Goal: Transaction & Acquisition: Subscribe to service/newsletter

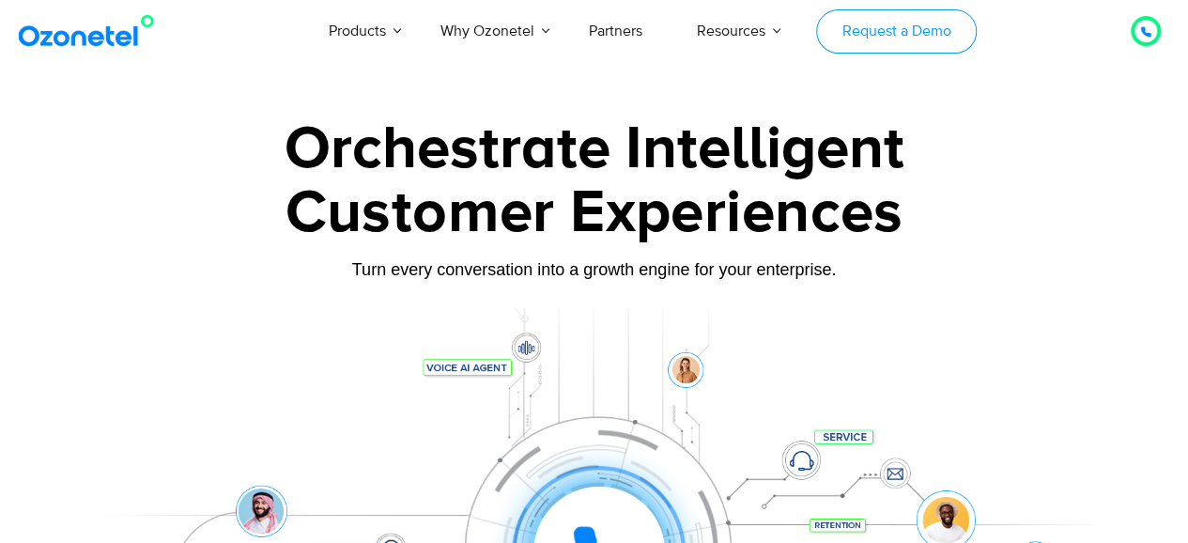
click at [872, 23] on link "Request a Demo" at bounding box center [896, 31] width 161 height 44
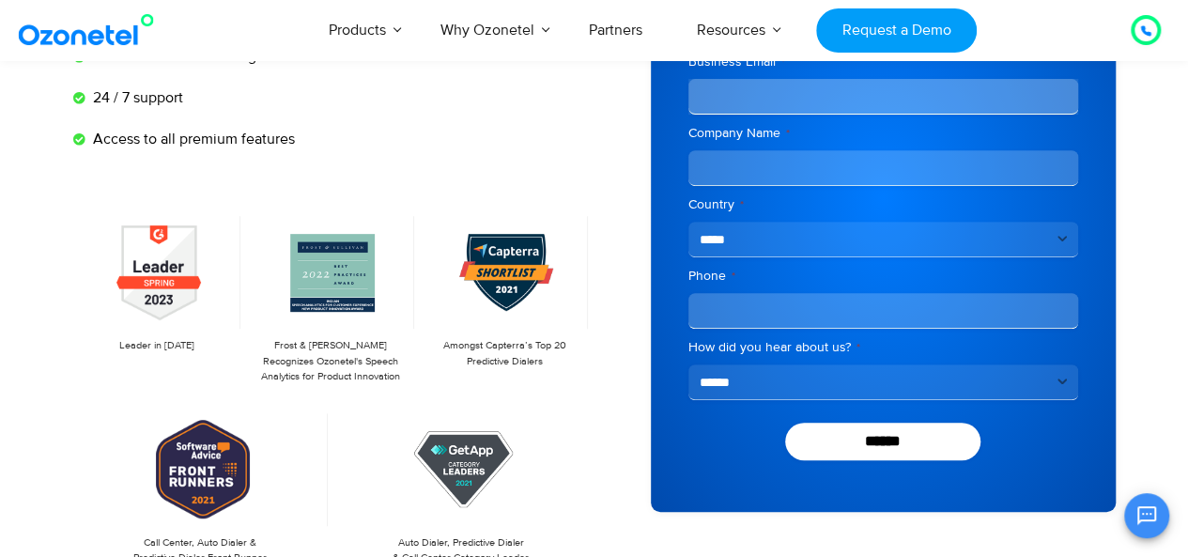
scroll to position [299, 0]
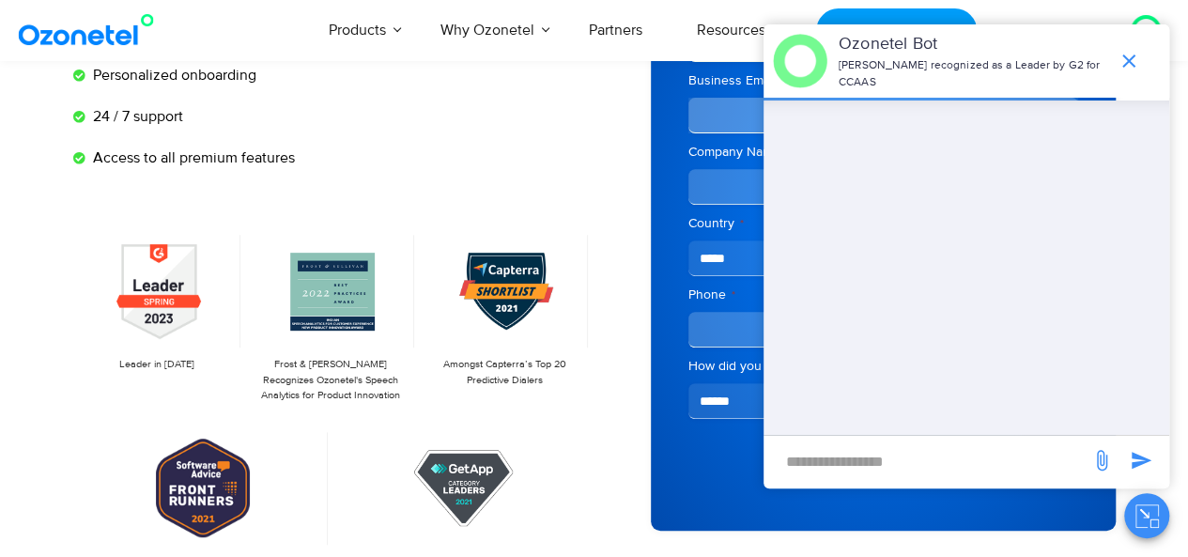
click at [879, 454] on input "new-msg-input" at bounding box center [927, 461] width 308 height 32
type input "**"
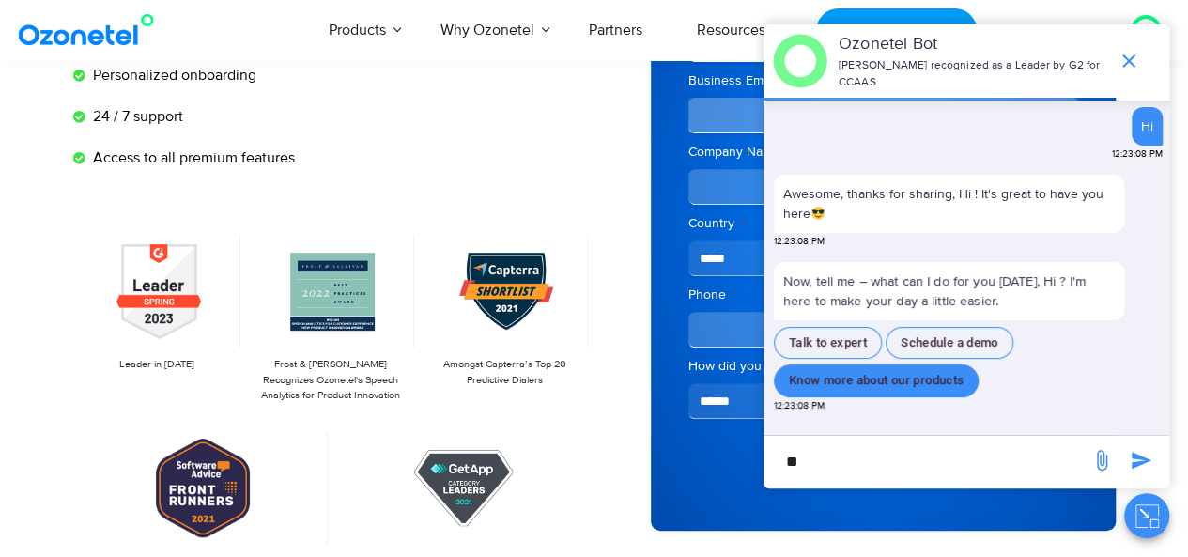
click at [875, 381] on button "Know more about our products" at bounding box center [876, 380] width 205 height 33
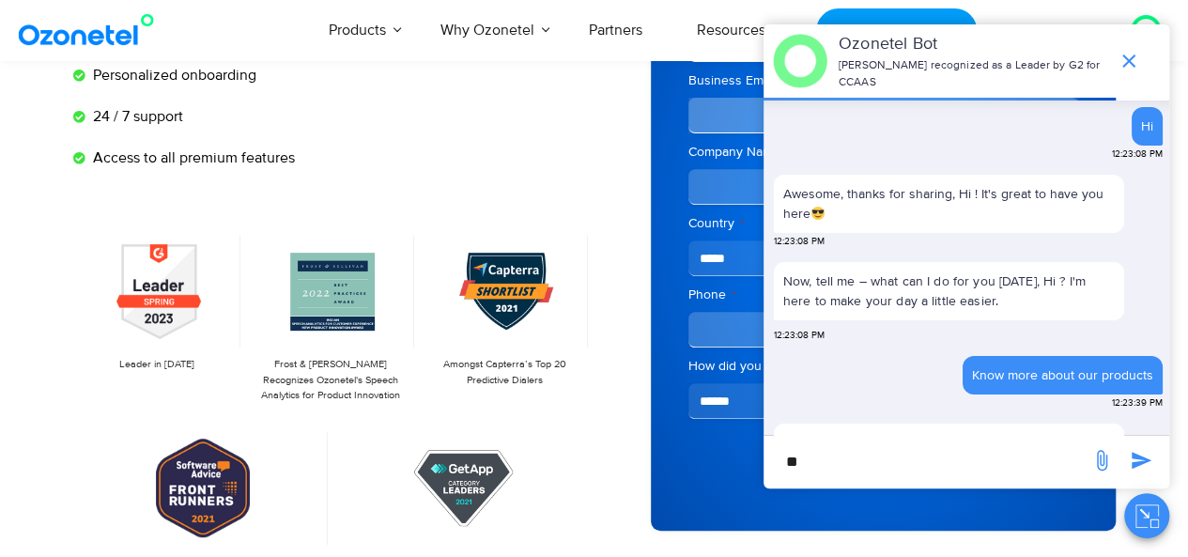
scroll to position [118, 0]
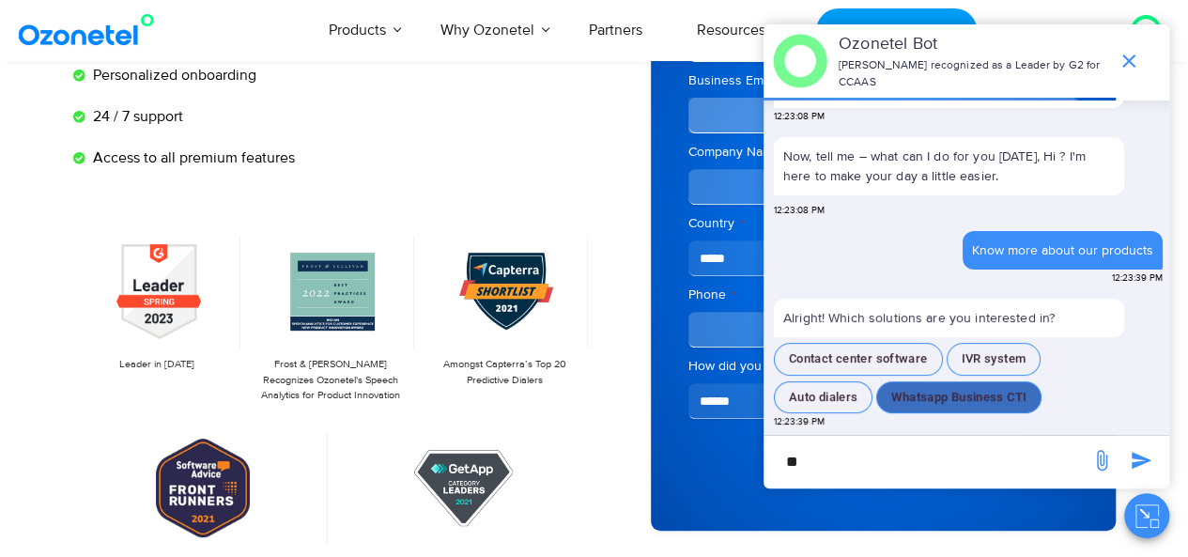
click at [919, 393] on button "Whatsapp Business CTI" at bounding box center [958, 397] width 165 height 33
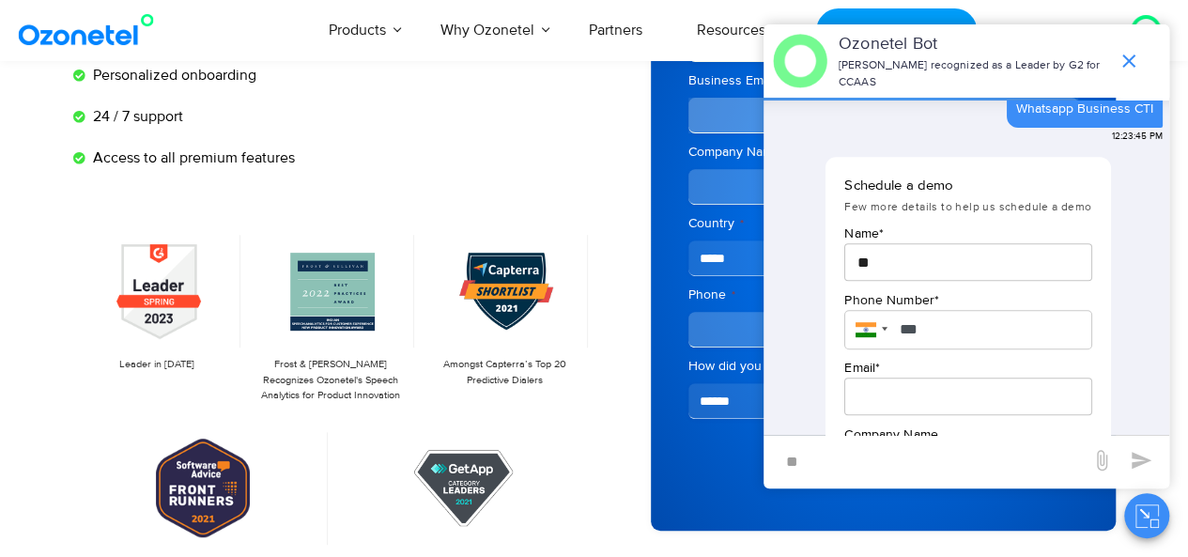
scroll to position [484, 0]
